Goal: Check status: Check status

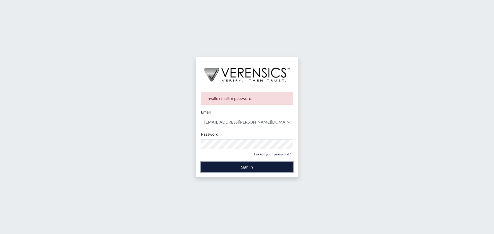
click at [237, 165] on button "Sign In" at bounding box center [247, 167] width 92 height 10
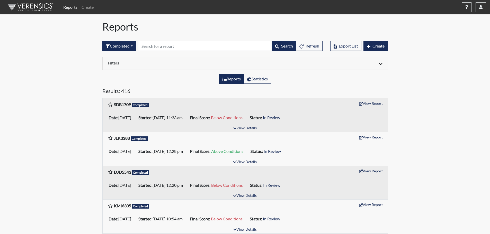
click at [70, 7] on link "Reports" at bounding box center [70, 7] width 18 height 10
click at [87, 9] on link "Create" at bounding box center [87, 7] width 16 height 10
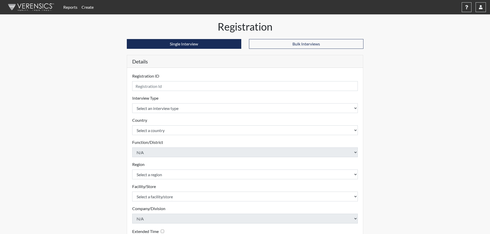
click at [76, 8] on link "Reports" at bounding box center [70, 7] width 18 height 10
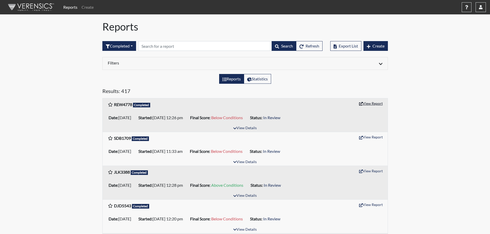
click at [372, 104] on button "View Report" at bounding box center [371, 104] width 28 height 8
click at [478, 7] on button "button" at bounding box center [481, 7] width 10 height 10
click at [434, 69] on link "Sign Out" at bounding box center [429, 65] width 113 height 8
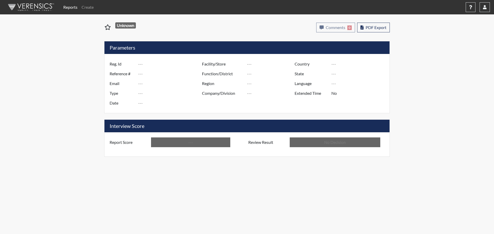
type input "REW4778"
type input "50971"
type input "---"
type input "Corrections Pre-Employment"
type input "[DATE]"
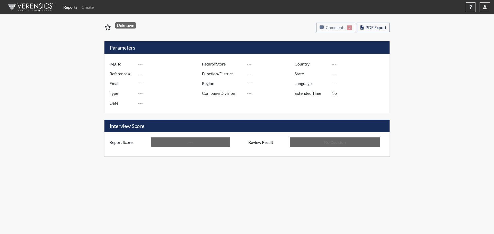
type input "[PERSON_NAME]"
type input "[GEOGRAPHIC_DATA]"
type input "[US_STATE]"
type input "English"
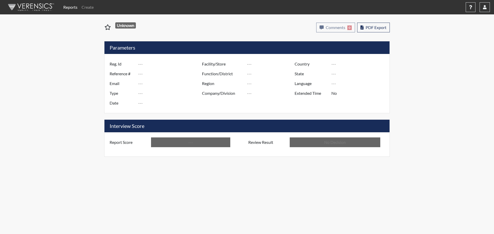
type input "Below Conditions"
type input "In Review"
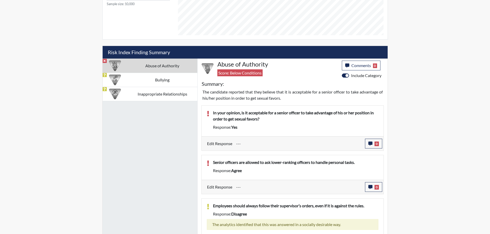
scroll to position [280, 0]
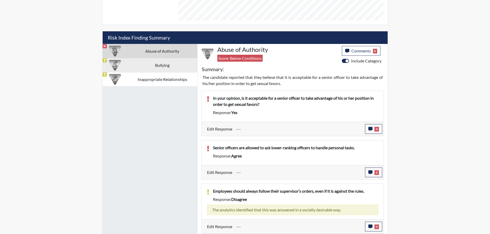
click at [165, 66] on td "Bullying" at bounding box center [163, 65] width 70 height 14
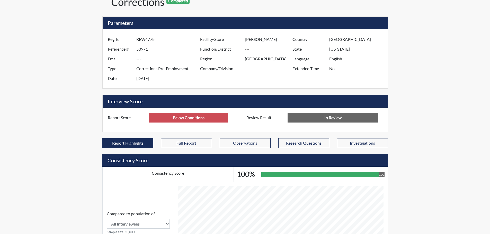
scroll to position [0, 0]
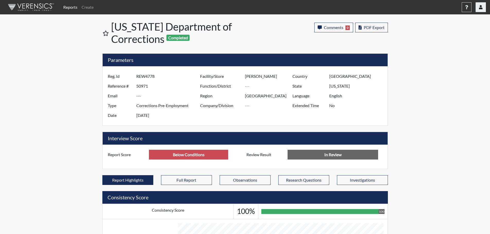
click at [481, 6] on icon "button" at bounding box center [481, 7] width 4 height 4
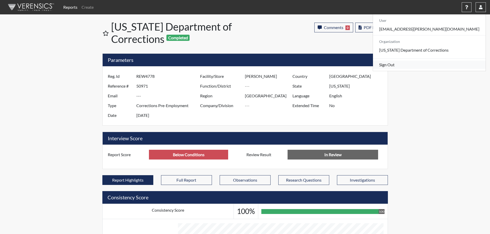
click at [437, 69] on link "Sign Out" at bounding box center [429, 65] width 113 height 8
